Goal: Task Accomplishment & Management: Manage account settings

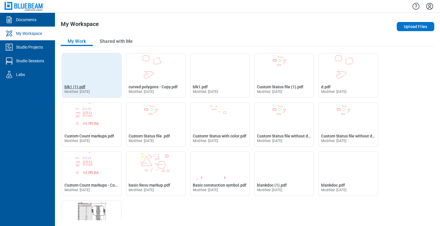
click at [76, 87] on span "blk1 (1).pdf" at bounding box center [74, 87] width 21 height 5
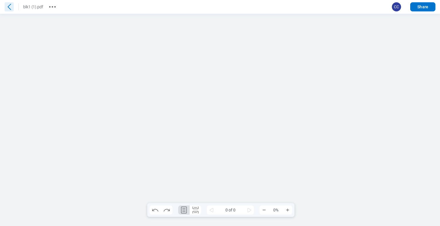
click at [10, 6] on icon at bounding box center [9, 6] width 9 height 9
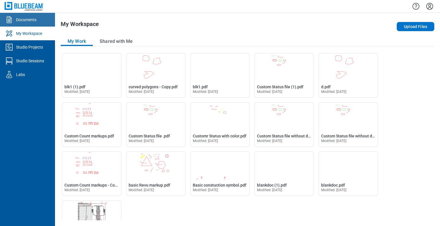
click at [40, 21] on link "Documents" at bounding box center [27, 20] width 55 height 14
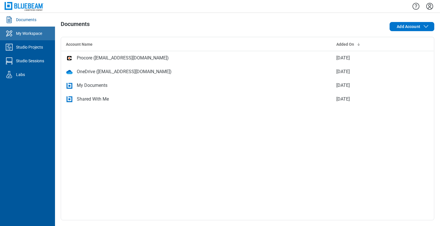
click at [34, 33] on div "My Workspace" at bounding box center [29, 34] width 26 height 6
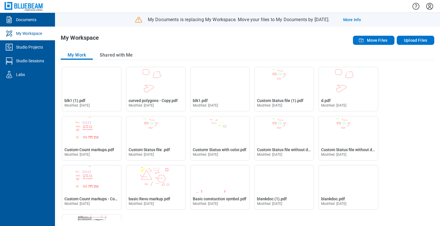
click at [266, 42] on div "My Workspace" at bounding box center [173, 40] width 224 height 11
click at [361, 21] on link "More Info" at bounding box center [352, 20] width 18 height 6
click at [430, 7] on icon "Settings" at bounding box center [429, 6] width 7 height 7
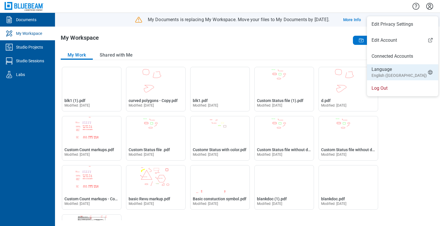
click at [386, 72] on div "Language English ([GEOGRAPHIC_DATA])" at bounding box center [398, 72] width 55 height 12
select select "*****"
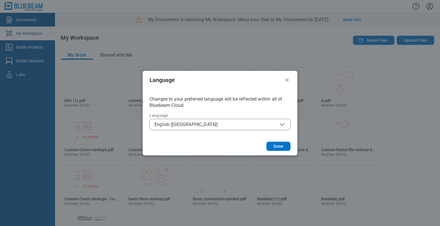
click at [197, 126] on span "English ([GEOGRAPHIC_DATA])" at bounding box center [219, 124] width 131 height 7
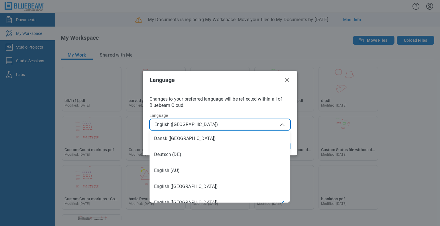
scroll to position [8, 0]
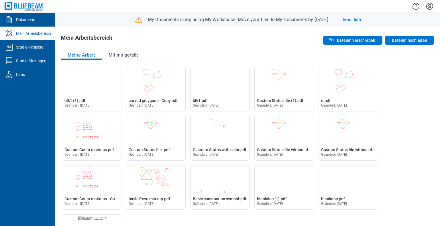
click at [428, 7] on icon "Einstellungen" at bounding box center [429, 6] width 9 height 9
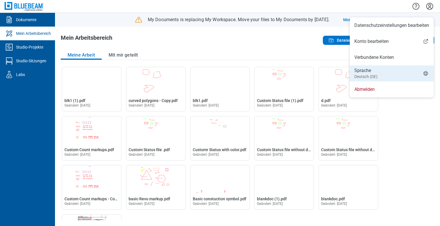
click at [364, 74] on small "Deutsch (DE)" at bounding box center [365, 77] width 23 height 6
select select "*****"
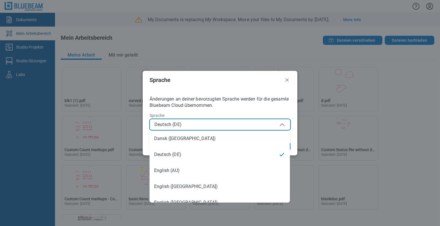
click at [202, 125] on span "Deutsch (DE)" at bounding box center [219, 124] width 131 height 7
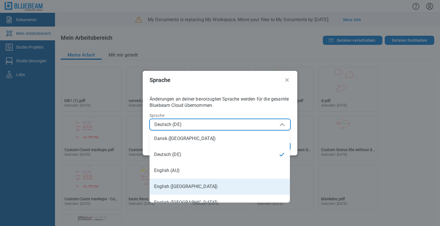
scroll to position [57, 0]
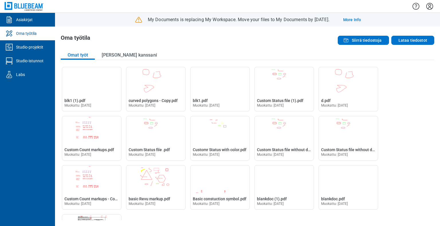
click at [432, 9] on icon "Asetukset" at bounding box center [429, 6] width 7 height 7
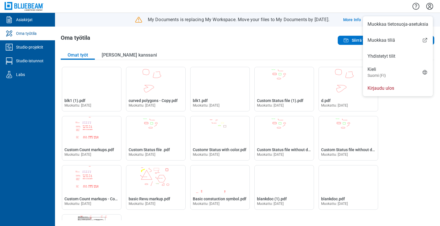
click at [408, 132] on div "Avaa blk1 (1).pdf editorissa blk1 (1).pdf Muokattu: 9.9.2025 Avaa curved polygo…" at bounding box center [247, 144] width 373 height 154
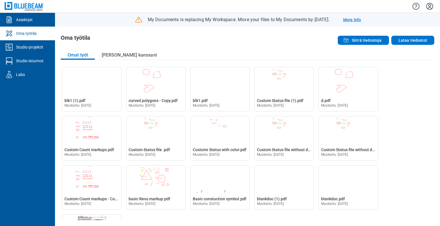
click at [361, 20] on link "More Info" at bounding box center [352, 20] width 18 height 6
click at [103, 35] on div "Oma työtila" at bounding box center [173, 40] width 224 height 11
click at [430, 7] on icon "Asetukset" at bounding box center [429, 6] width 7 height 7
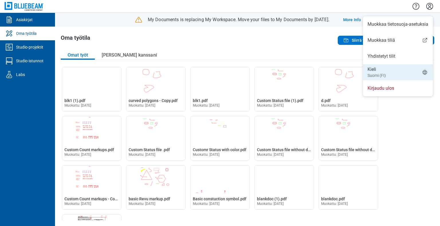
click at [381, 73] on small "Suomi (FI)" at bounding box center [376, 76] width 18 height 6
select select "*****"
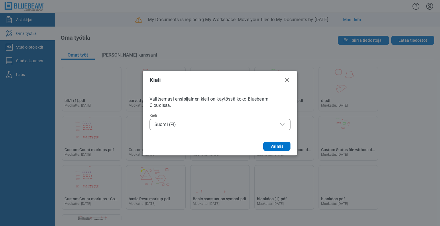
click at [225, 123] on span "Suomi (FI)" at bounding box center [219, 124] width 131 height 7
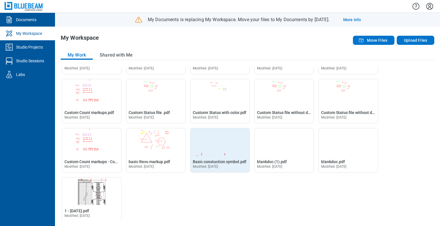
scroll to position [38, 0]
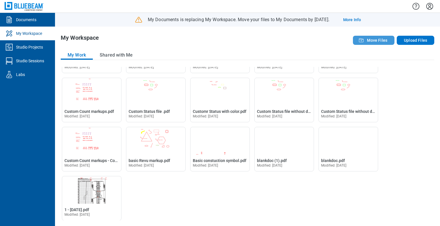
click at [376, 42] on span "Move Files" at bounding box center [377, 41] width 20 height 6
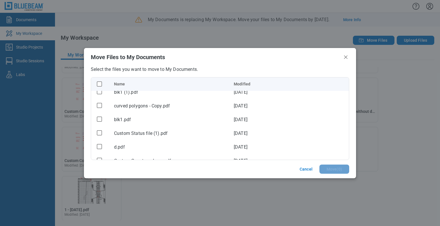
scroll to position [0, 0]
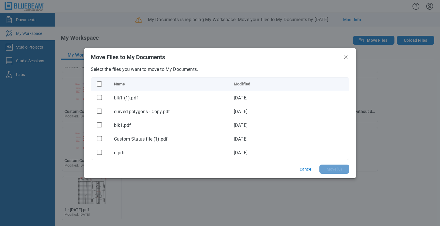
click at [123, 85] on table "Name Modified blk1 (1).pdf [DATE] curved polygons - Copy.pdf [DATE] blk1.pdf [D…" at bounding box center [220, 195] width 258 height 234
click at [240, 85] on table "Name Modified blk1 (1).pdf [DATE] curved polygons - Copy.pdf [DATE] blk1.pdf [D…" at bounding box center [220, 195] width 258 height 234
click at [101, 87] on div "bb-data-table" at bounding box center [99, 83] width 7 height 7
click at [97, 84] on rect "checkbox" at bounding box center [99, 84] width 5 height 5
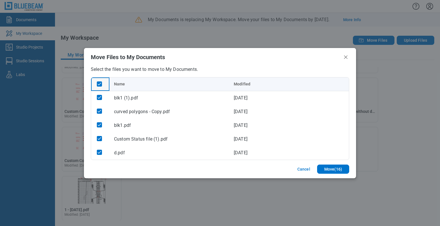
click at [100, 84] on icon "checkbox" at bounding box center [99, 84] width 3 height 3
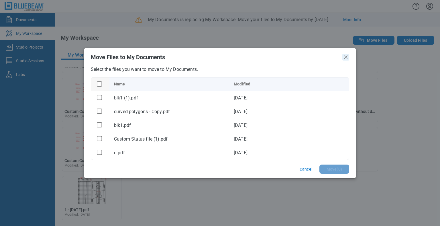
click at [347, 58] on icon "Close" at bounding box center [345, 57] width 3 height 3
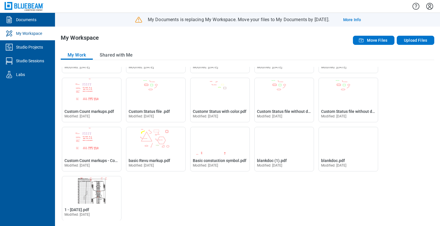
click at [431, 7] on icon "Settings" at bounding box center [429, 6] width 9 height 9
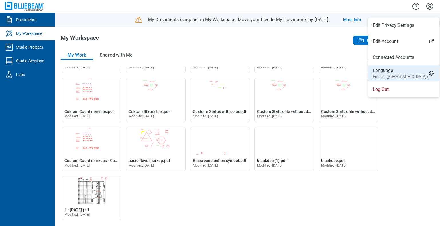
click at [384, 76] on small "English ([GEOGRAPHIC_DATA])" at bounding box center [400, 77] width 55 height 6
select select "*****"
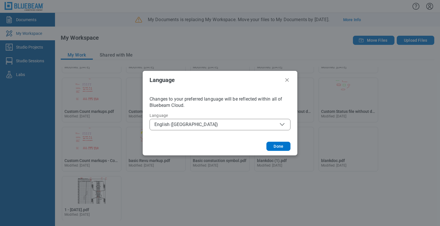
click at [207, 130] on button "English ([GEOGRAPHIC_DATA])" at bounding box center [219, 124] width 141 height 11
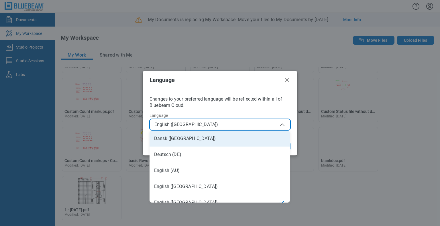
scroll to position [8, 0]
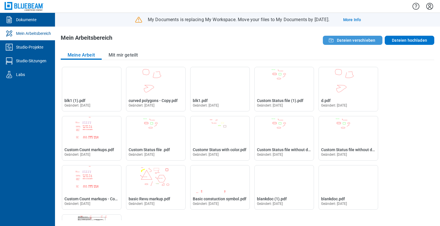
click at [351, 41] on span "Dateien verschieben" at bounding box center [356, 41] width 38 height 6
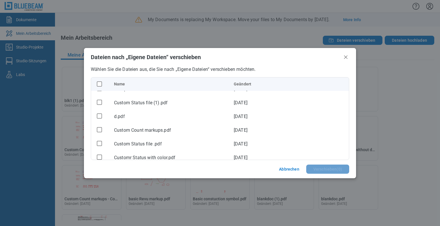
scroll to position [0, 0]
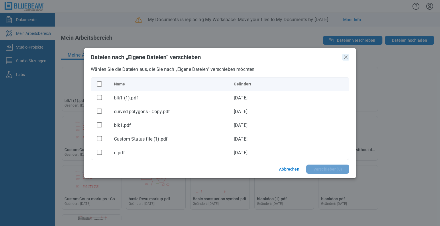
click at [348, 57] on icon "Schließen" at bounding box center [345, 57] width 7 height 7
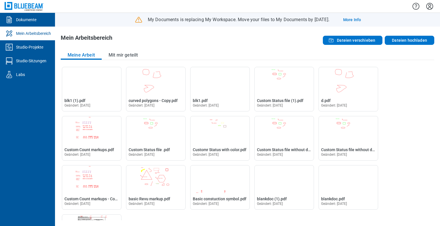
click at [431, 8] on icon "Einstellungen" at bounding box center [429, 6] width 7 height 7
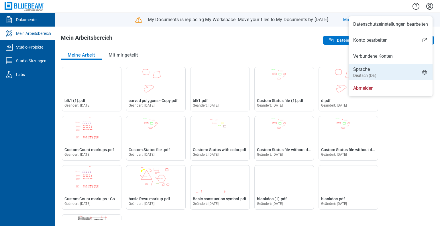
click at [383, 74] on li "Sprache Deutsch (DE)" at bounding box center [390, 72] width 84 height 16
select select "*****"
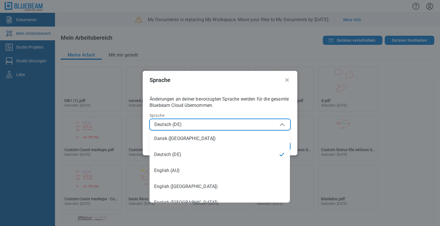
click at [180, 125] on span "Deutsch (DE)" at bounding box center [167, 125] width 27 height 6
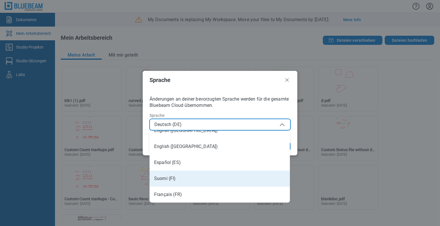
scroll to position [57, 0]
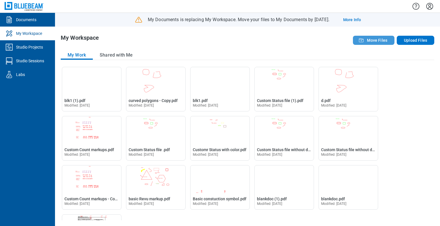
click at [380, 43] on span "Move Files" at bounding box center [377, 41] width 20 height 6
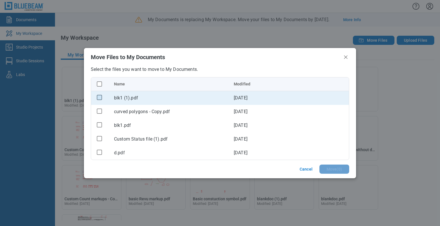
click at [101, 97] on rect "checkbox" at bounding box center [99, 97] width 5 height 5
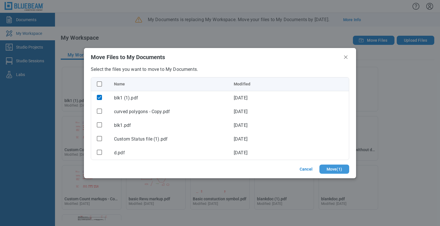
click at [340, 168] on button "Move ( 1 )" at bounding box center [334, 169] width 30 height 9
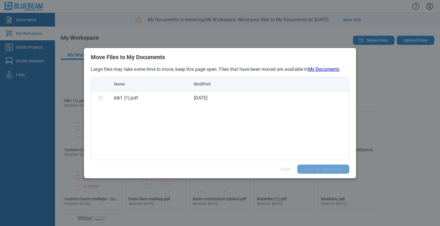
scroll to position [0, 0]
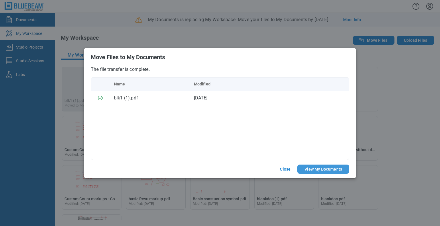
click at [310, 168] on button "View My Documents" at bounding box center [323, 169] width 52 height 9
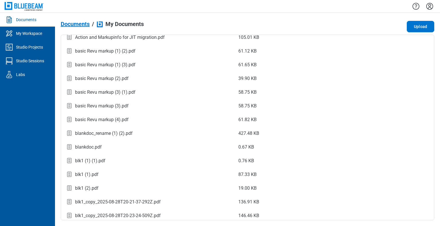
scroll to position [143, 0]
